Goal: Book appointment/travel/reservation

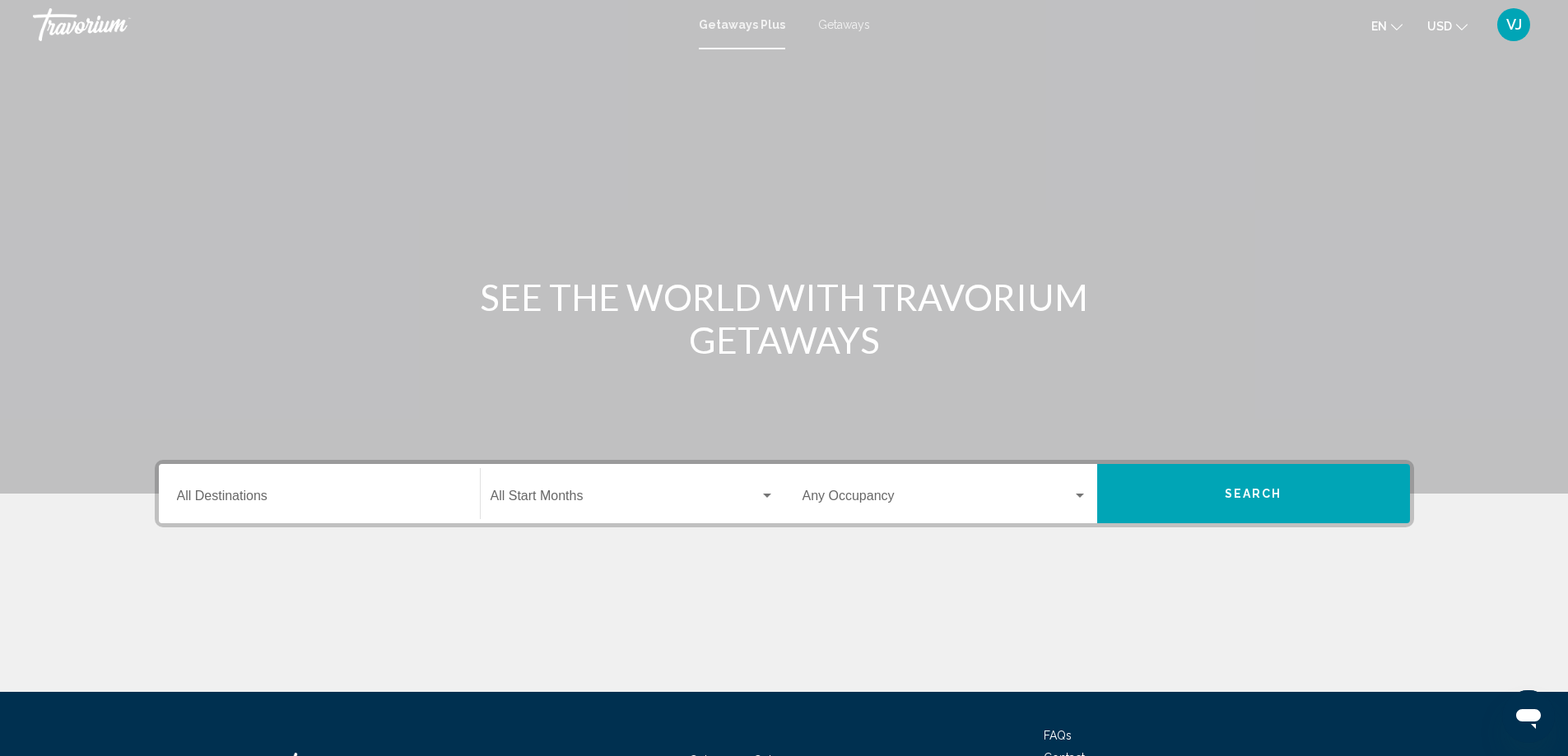
click at [217, 494] on input "Destination All Destinations" at bounding box center [319, 499] width 285 height 14
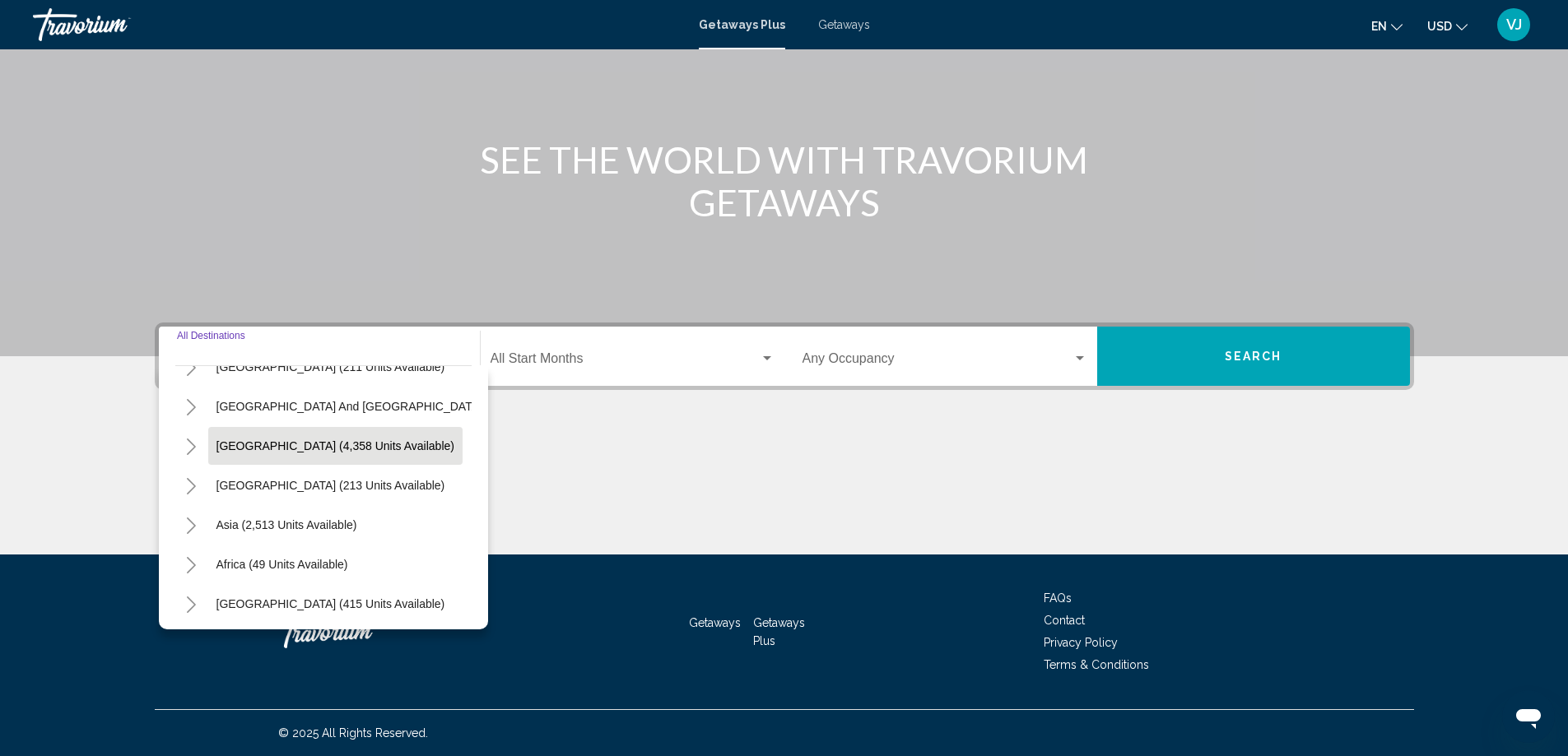
scroll to position [279, 0]
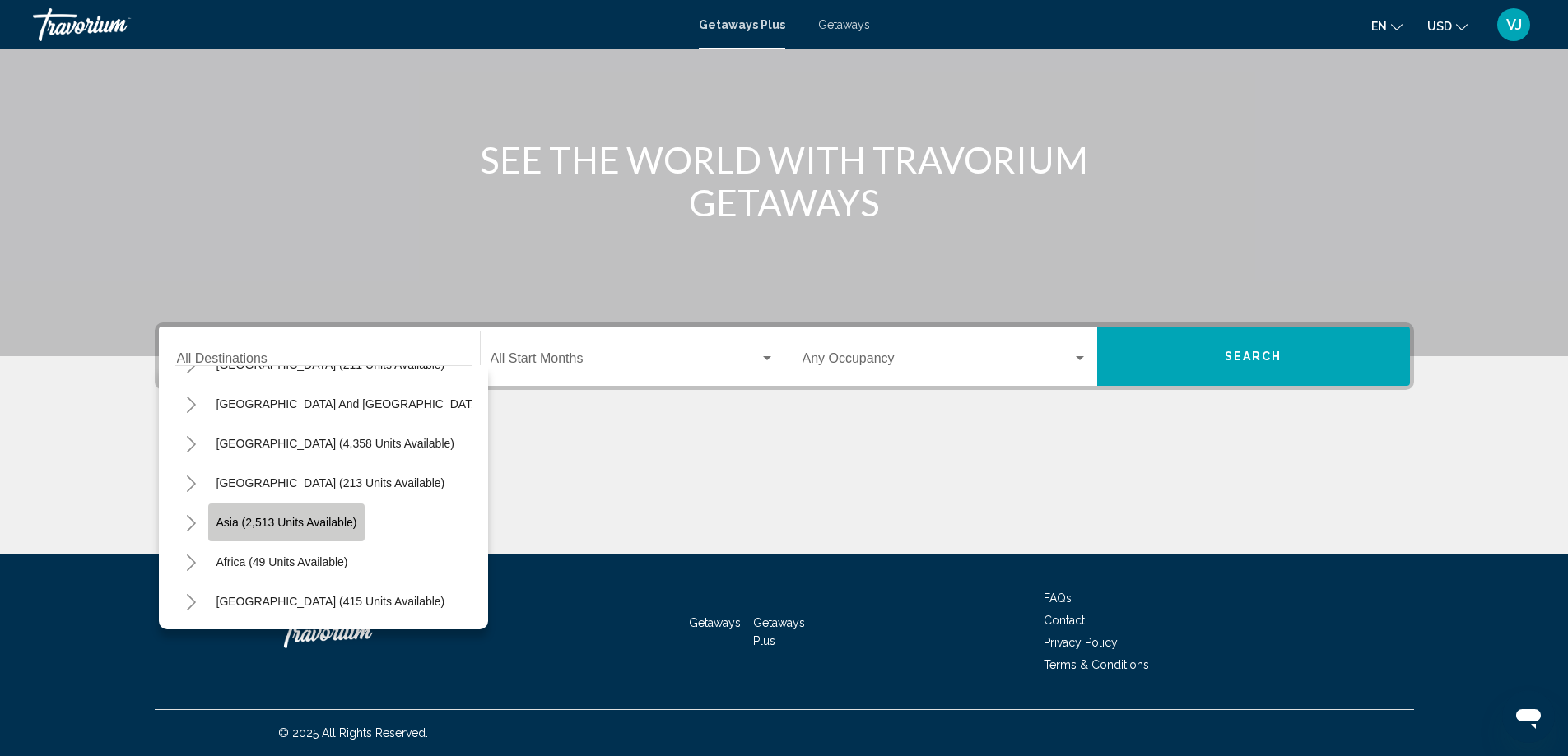
click at [269, 516] on span "Asia (2,513 units available)" at bounding box center [286, 522] width 140 height 13
type input "**********"
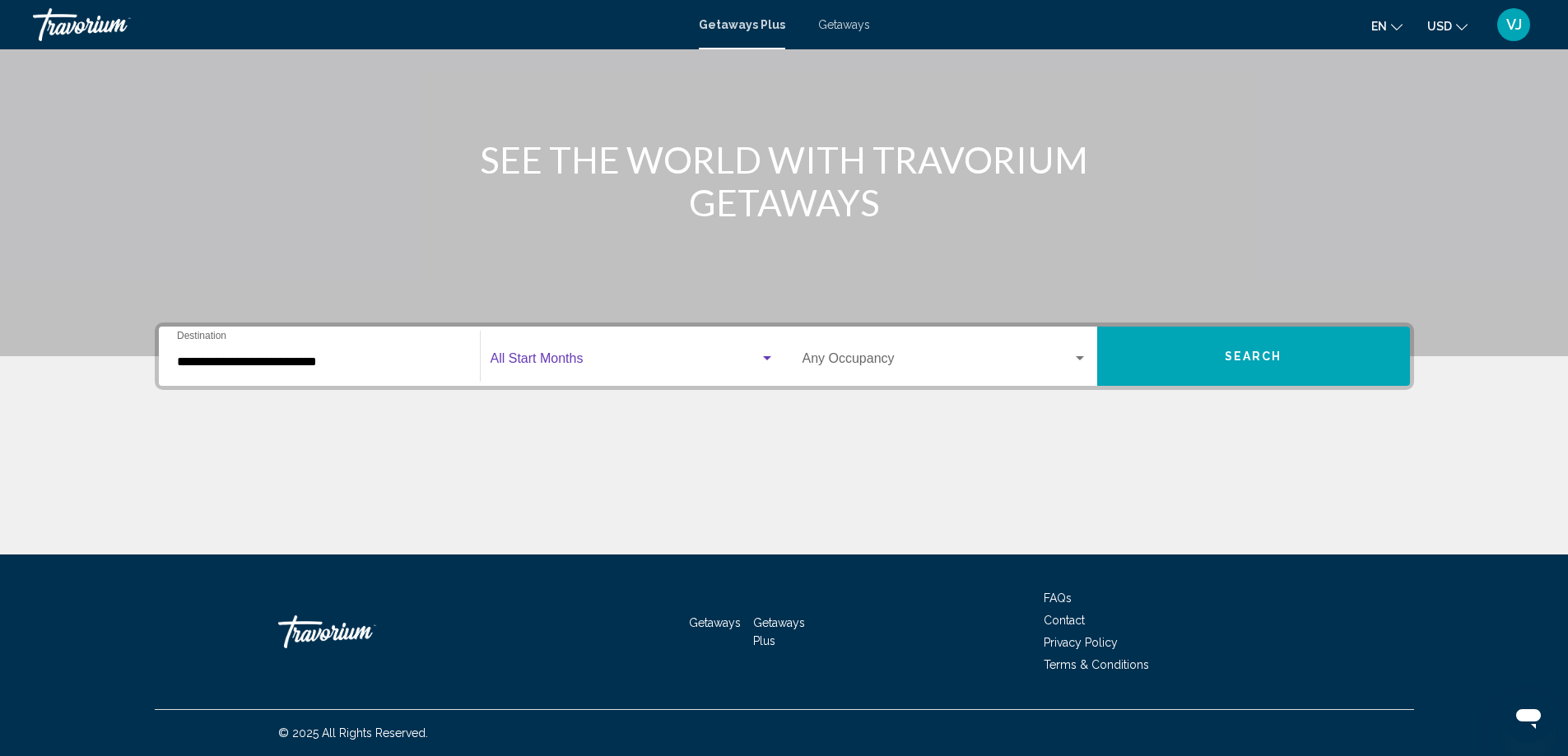
click at [549, 357] on span "Search widget" at bounding box center [625, 362] width 269 height 14
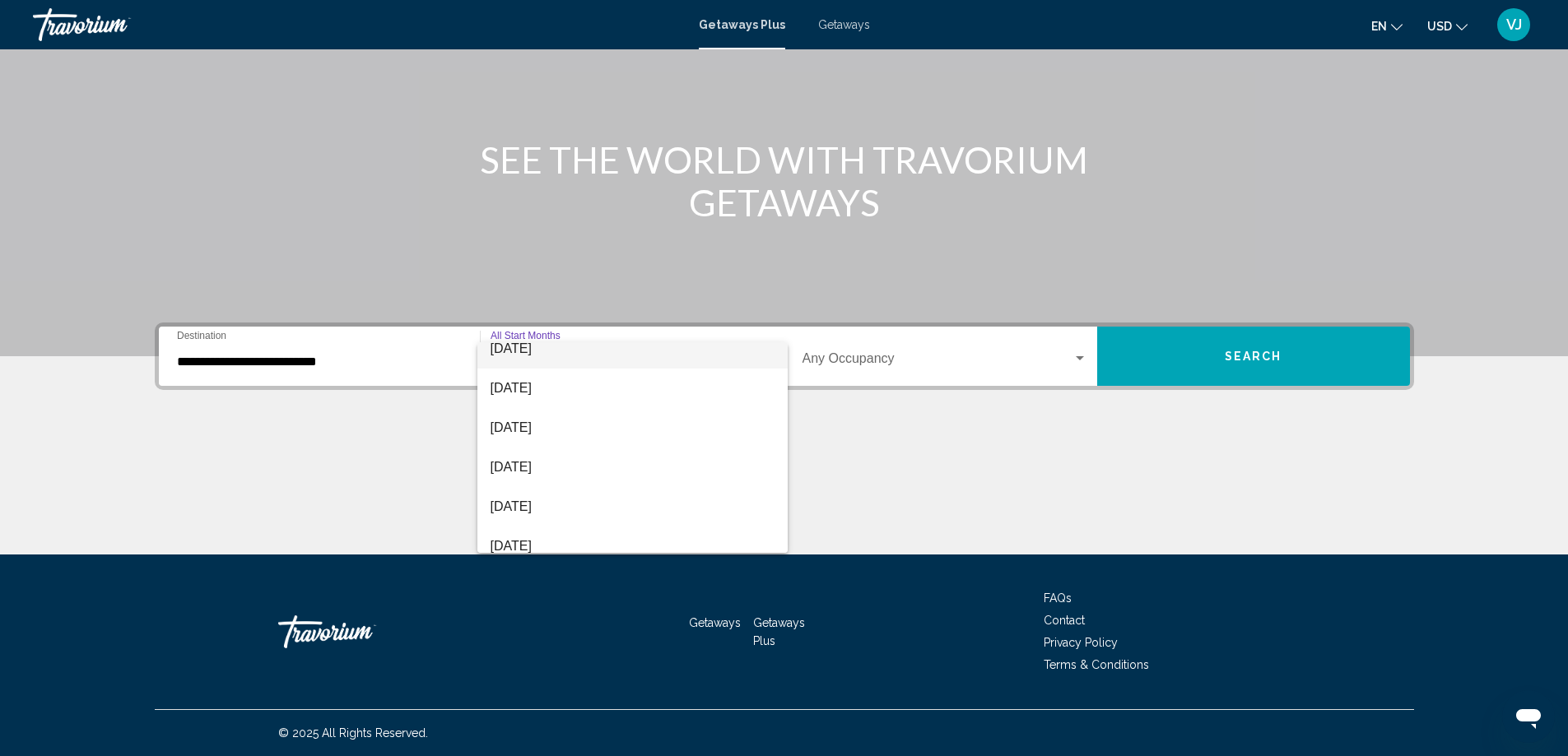
scroll to position [247, 0]
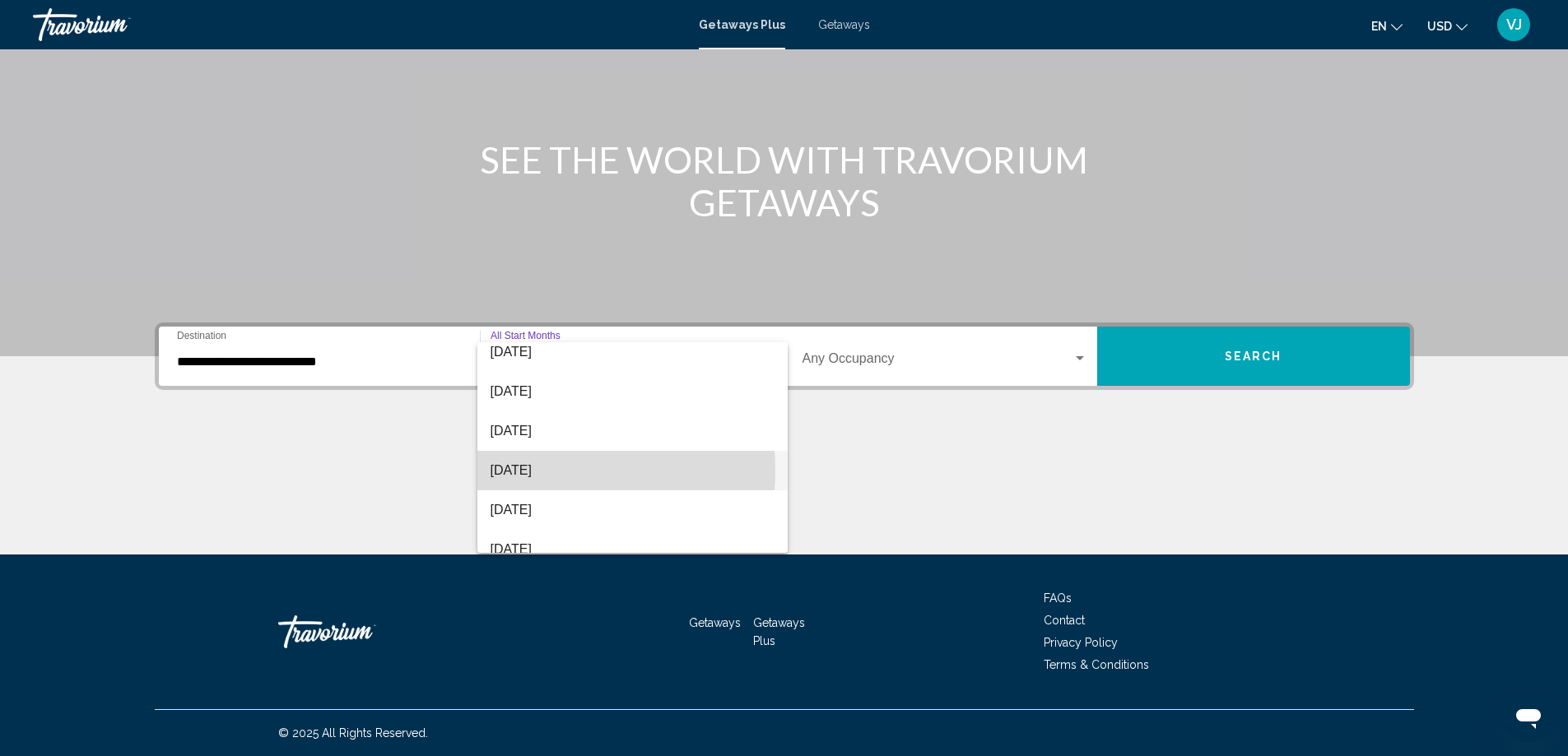
click at [505, 471] on span "[DATE]" at bounding box center [632, 471] width 284 height 39
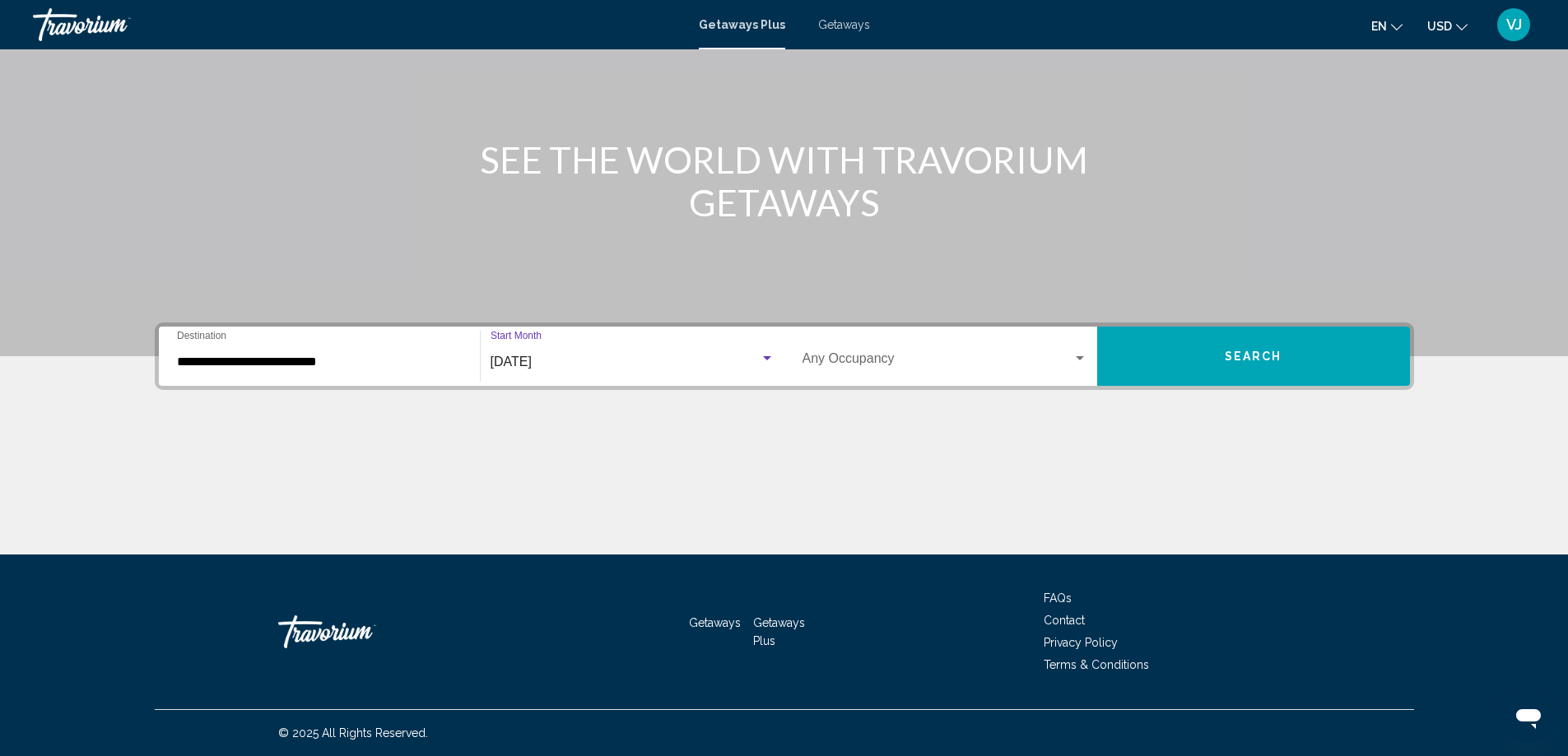
click at [1077, 352] on div "Search widget" at bounding box center [1079, 358] width 14 height 13
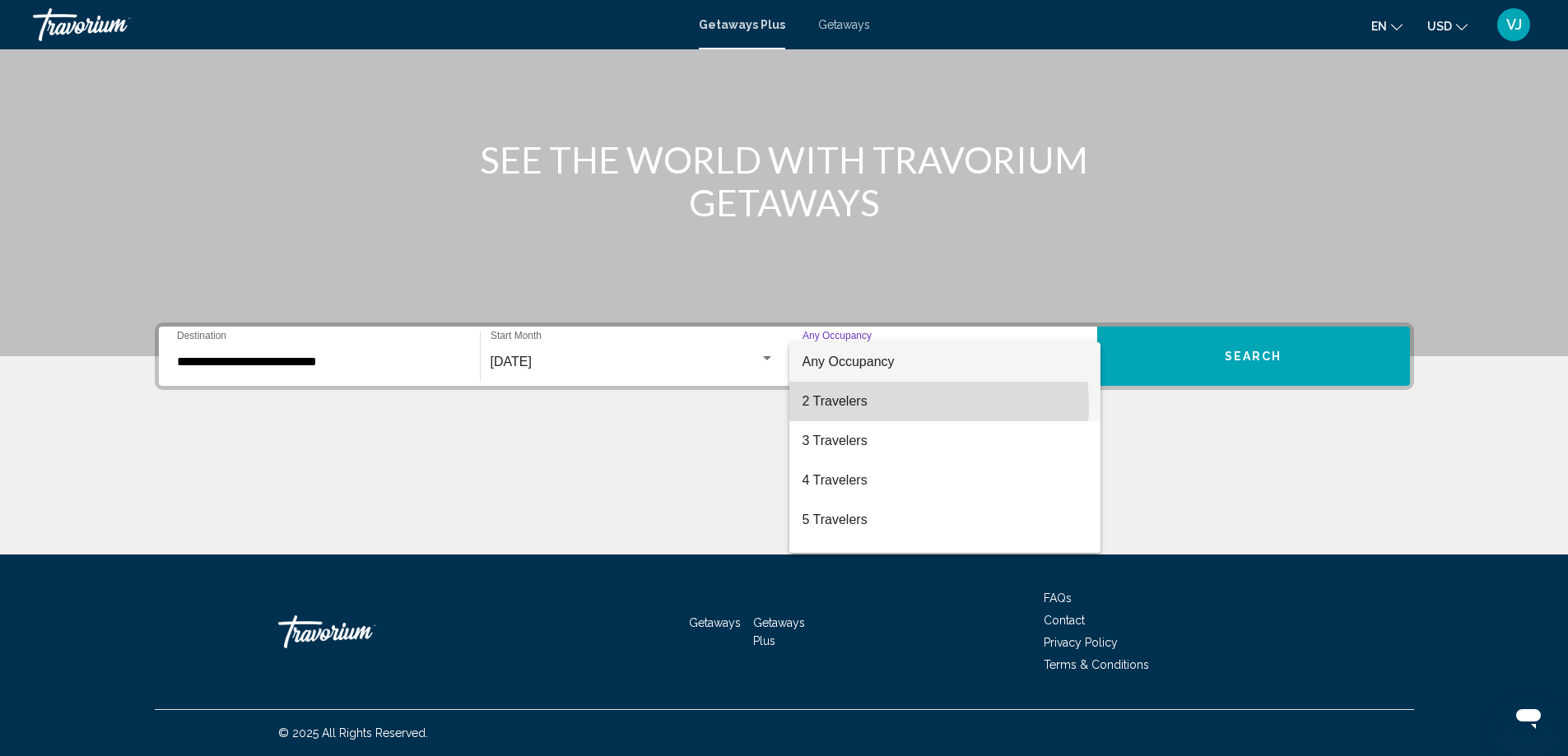
click at [890, 406] on span "2 Travelers" at bounding box center [945, 402] width 285 height 39
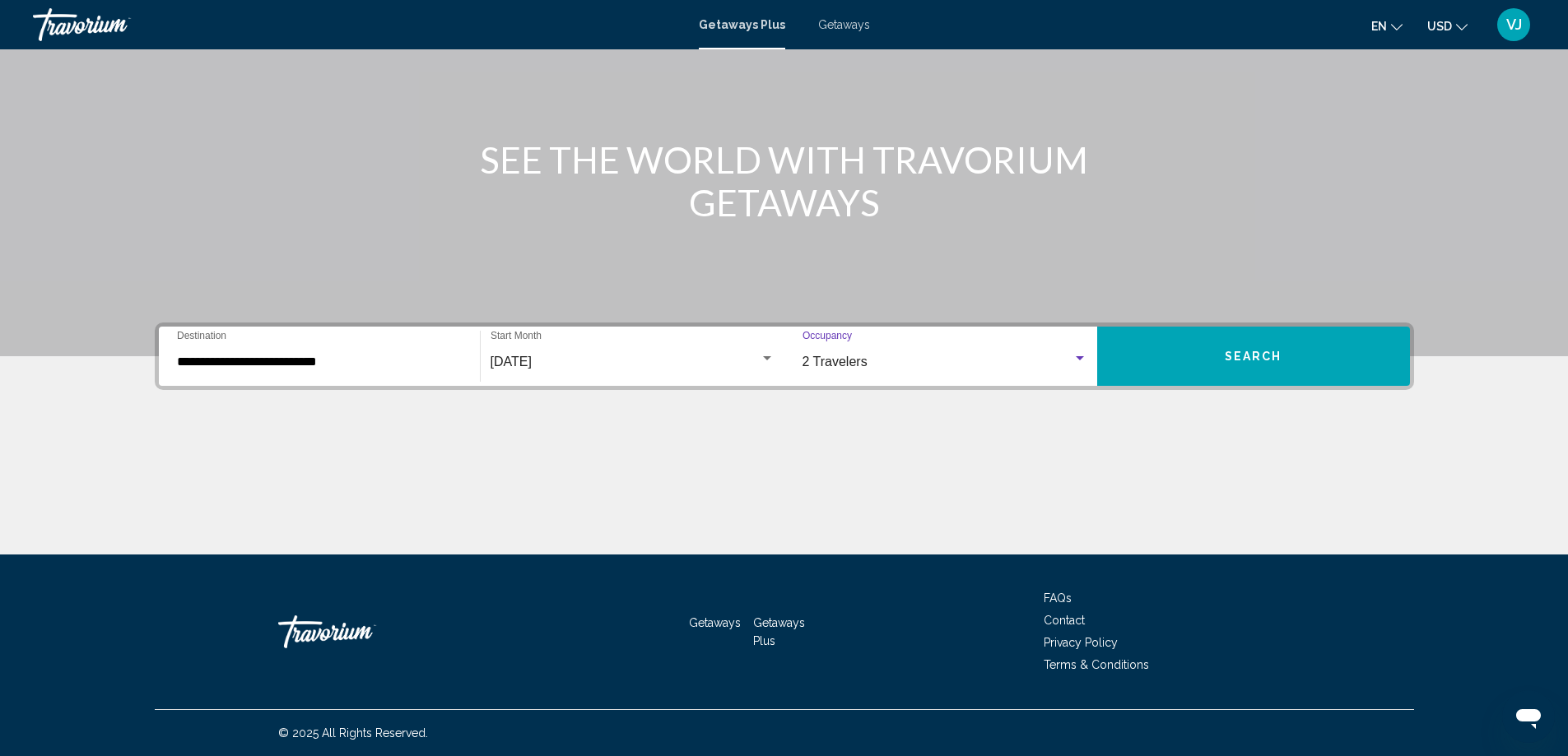
click at [1206, 362] on button "Search" at bounding box center [1253, 357] width 312 height 60
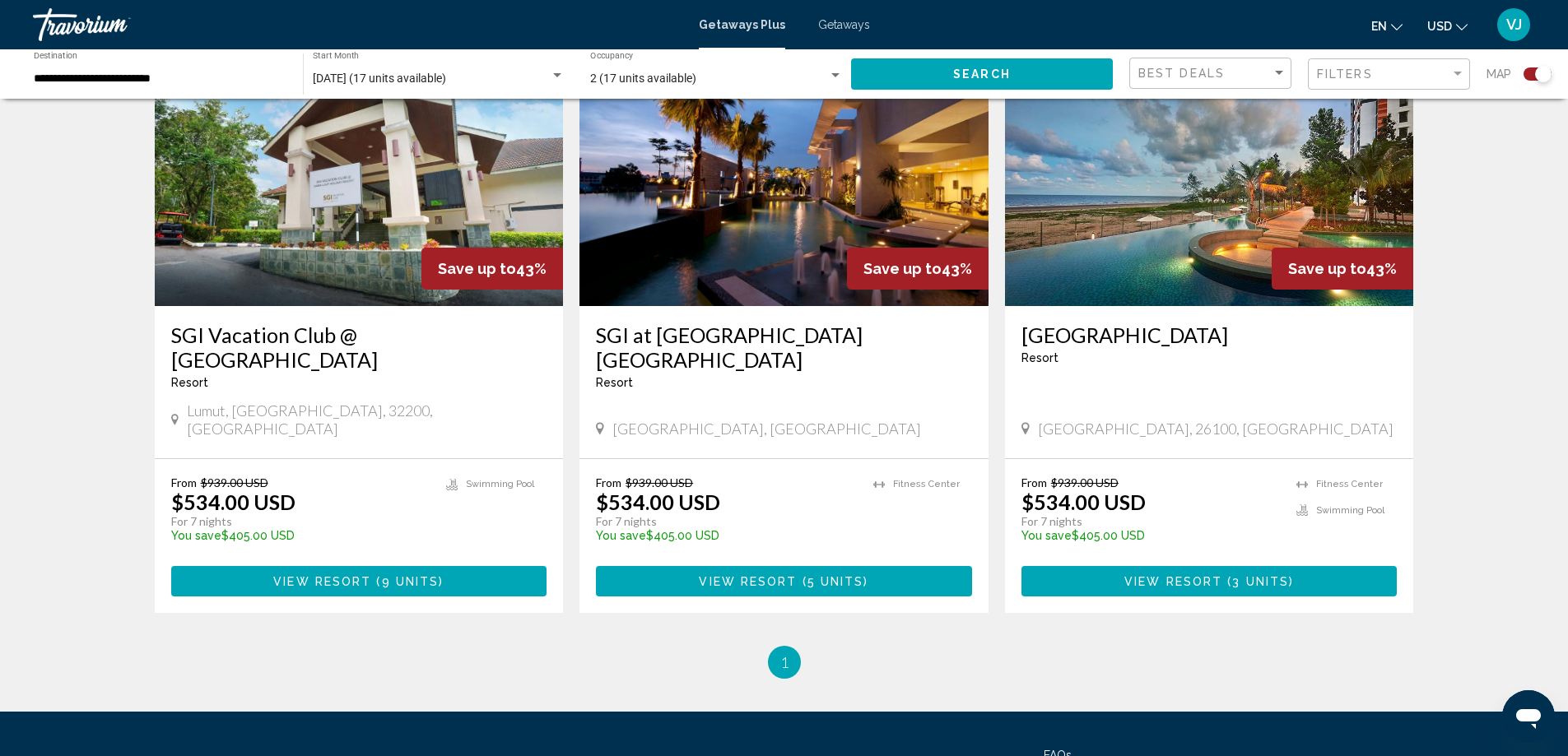
scroll to position [494, 0]
